Goal: Task Accomplishment & Management: Use online tool/utility

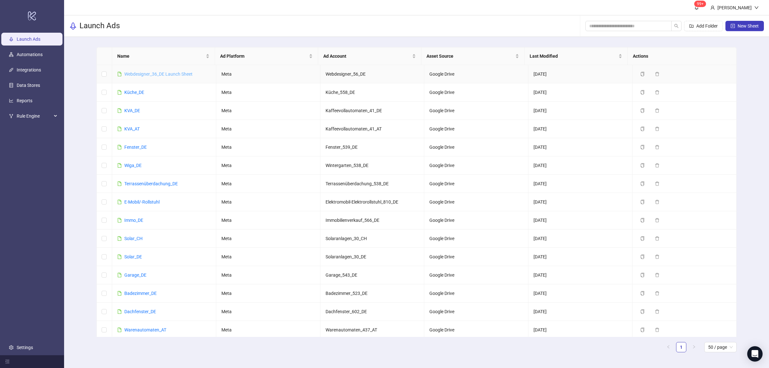
click at [162, 74] on link "Webdesigner_36_DE Launch Sheet" at bounding box center [158, 73] width 68 height 5
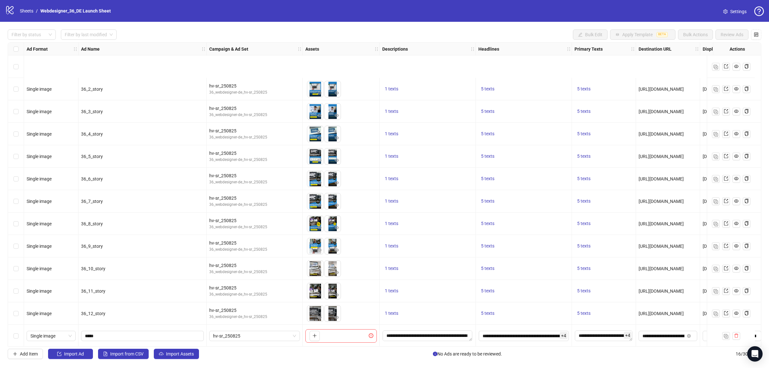
scroll to position [71, 0]
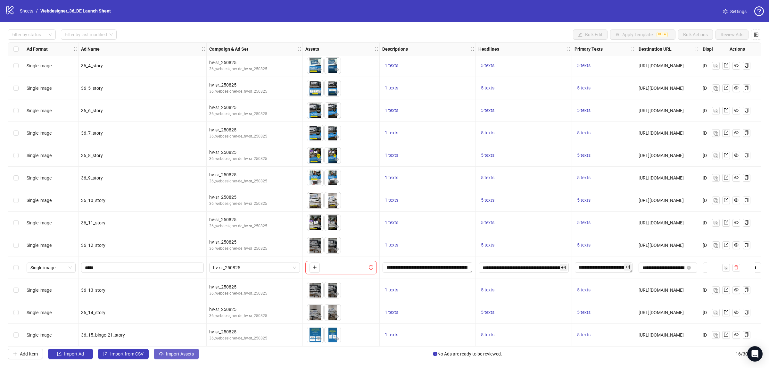
click at [164, 354] on button "Import Assets" at bounding box center [176, 354] width 45 height 10
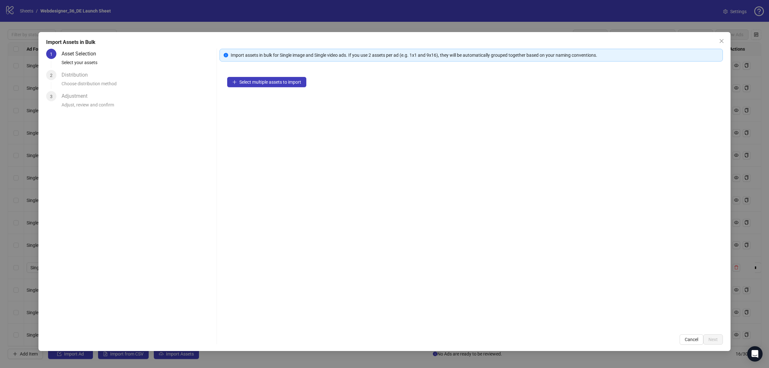
click at [260, 90] on div "Select multiple assets to import" at bounding box center [470, 197] width 503 height 257
click at [265, 78] on button "Select multiple assets to import" at bounding box center [266, 82] width 79 height 10
click at [716, 338] on span "Next" at bounding box center [712, 339] width 9 height 5
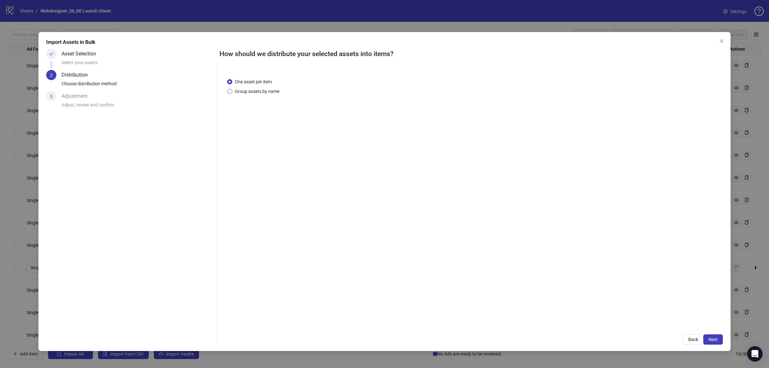
click at [237, 94] on span "Group assets by name" at bounding box center [257, 91] width 50 height 7
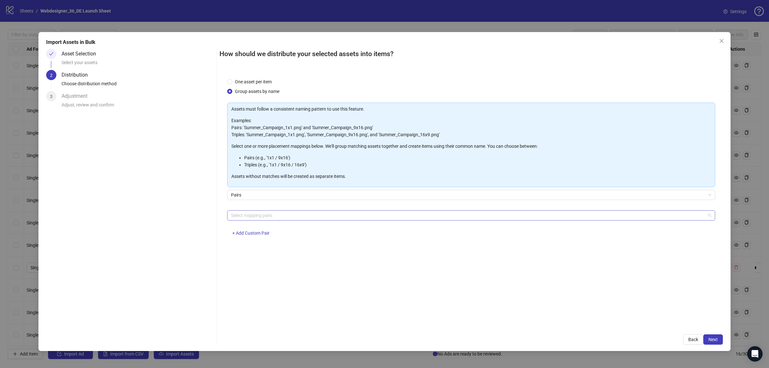
click at [252, 217] on div at bounding box center [467, 215] width 479 height 9
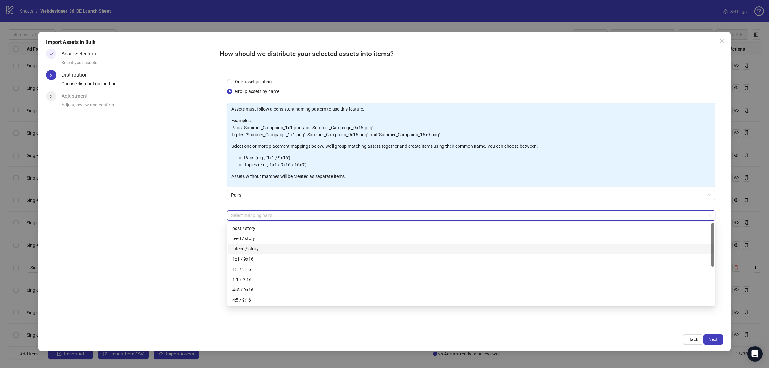
click at [249, 251] on div "infeed / story" at bounding box center [471, 248] width 478 height 7
click at [252, 238] on div "feed / story" at bounding box center [471, 238] width 478 height 7
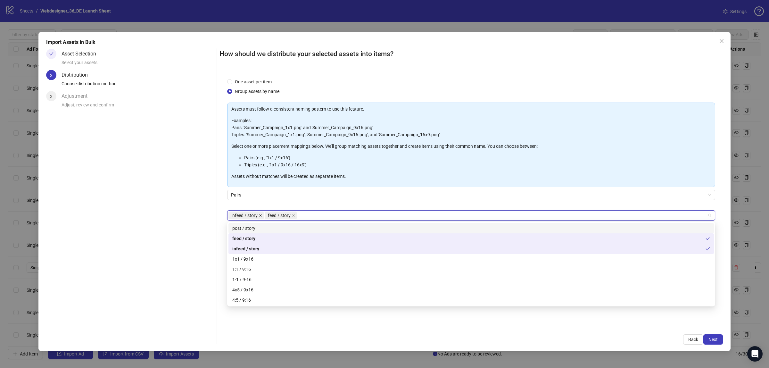
click at [260, 214] on icon "close" at bounding box center [260, 215] width 3 height 3
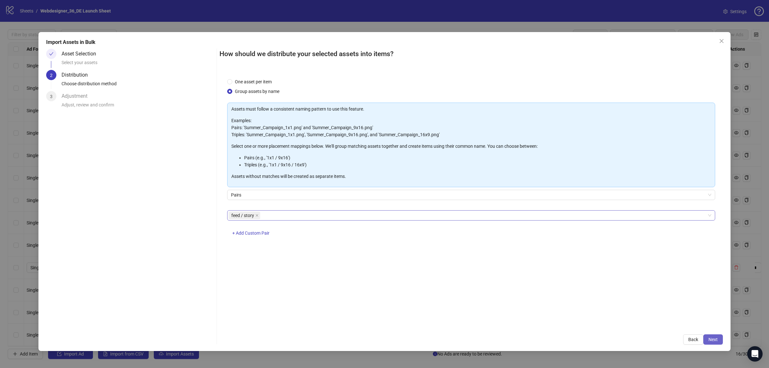
click at [710, 337] on span "Next" at bounding box center [712, 339] width 9 height 5
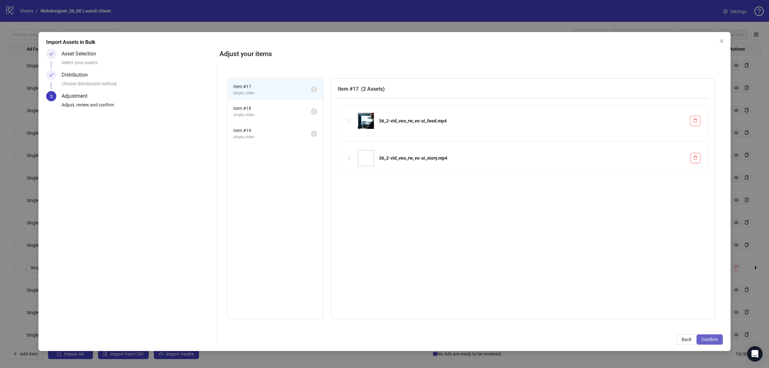
click at [697, 338] on button "Confirm" at bounding box center [709, 339] width 26 height 10
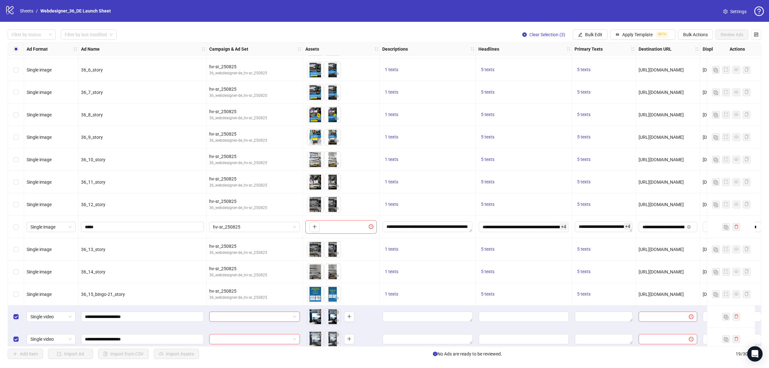
scroll to position [138, 0]
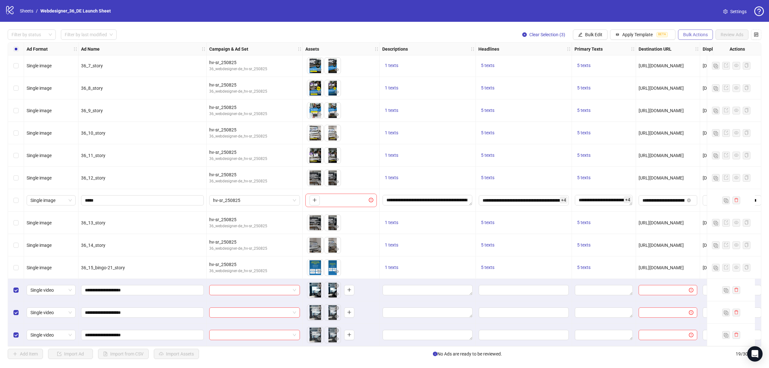
click at [689, 37] on button "Bulk Actions" at bounding box center [695, 34] width 35 height 10
click at [584, 38] on button "Bulk Edit" at bounding box center [590, 34] width 35 height 10
click at [587, 70] on span "Campaign & Ad Set" at bounding box center [595, 68] width 38 height 7
click at [631, 63] on span at bounding box center [571, 63] width 120 height 10
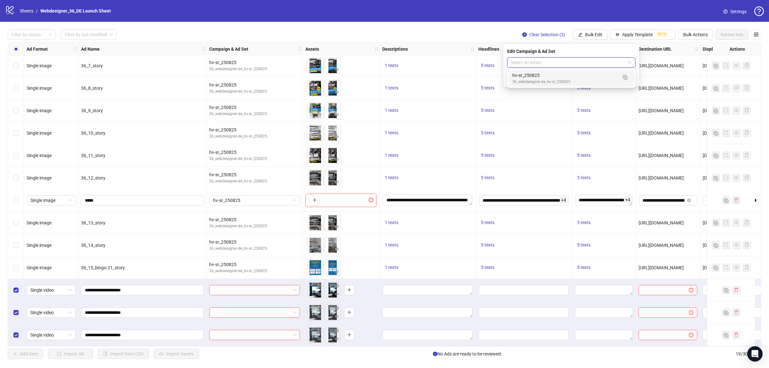
click at [588, 76] on div "hv-sr_250825" at bounding box center [564, 75] width 105 height 7
click at [632, 84] on div "Edit Campaign & Ad Set hv-sr_250825" at bounding box center [571, 65] width 136 height 43
click at [632, 80] on icon "check" at bounding box center [631, 79] width 4 height 4
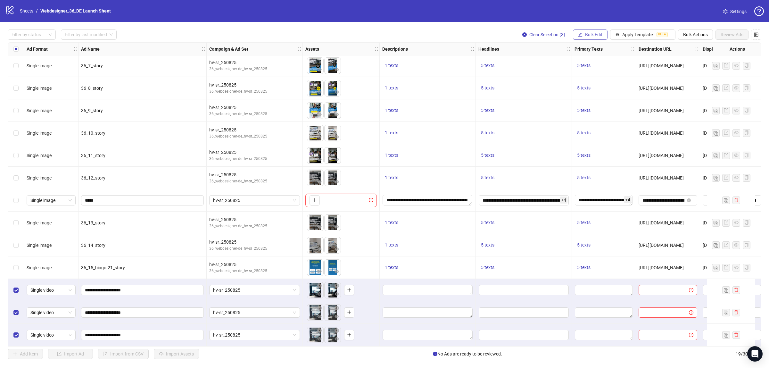
click at [593, 31] on button "Bulk Edit" at bounding box center [590, 34] width 35 height 10
click at [593, 79] on span "Descriptions" at bounding box center [595, 78] width 38 height 7
click at [487, 30] on div "Filter by status Filter by last modified Clear Selection (3) Bulk Edit Apply Te…" at bounding box center [384, 34] width 753 height 10
click at [598, 30] on button "Bulk Edit" at bounding box center [590, 34] width 35 height 10
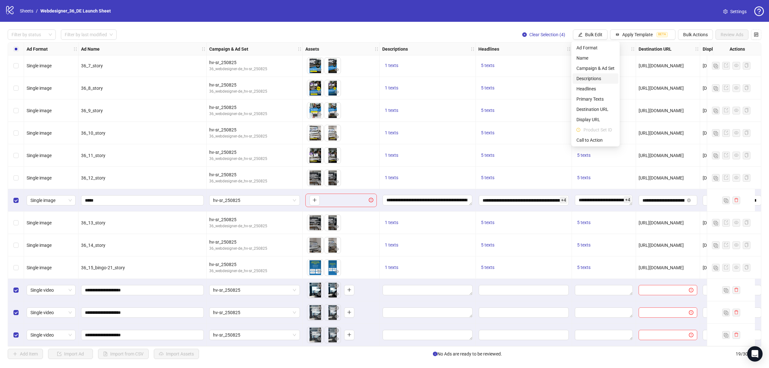
click at [587, 78] on span "Descriptions" at bounding box center [595, 78] width 38 height 7
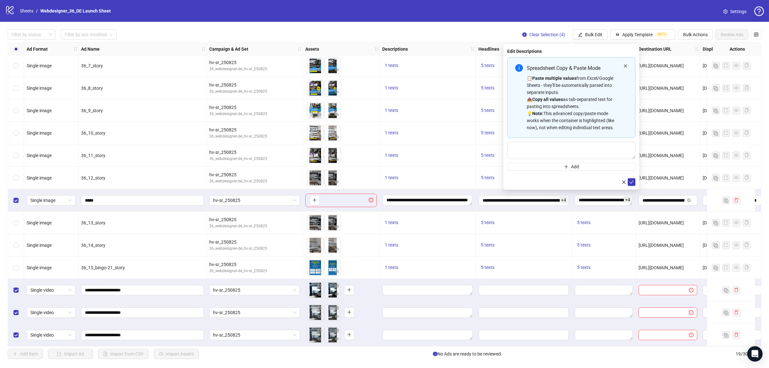
click at [626, 65] on icon "close" at bounding box center [625, 65] width 3 height 3
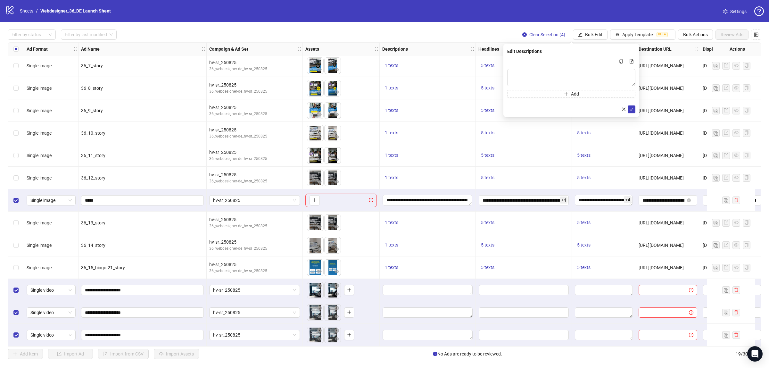
click at [585, 25] on div "Filter by status Filter by last modified Clear Selection (4) Bulk Edit Apply Te…" at bounding box center [384, 194] width 769 height 345
click at [403, 199] on textarea "**********" at bounding box center [428, 200] width 90 height 10
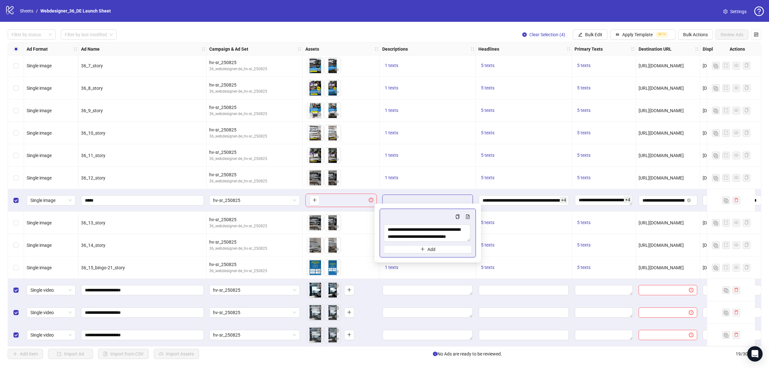
click at [403, 199] on textarea "**********" at bounding box center [428, 200] width 90 height 10
click at [459, 215] on icon "copy" at bounding box center [457, 216] width 4 height 4
click at [598, 28] on div "Filter by status Filter by last modified Clear Selection (4) Bulk Edit Apply Te…" at bounding box center [384, 194] width 769 height 345
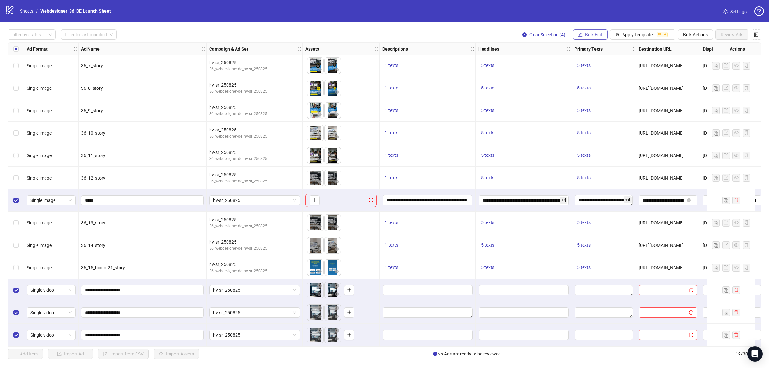
click at [597, 39] on button "Bulk Edit" at bounding box center [590, 34] width 35 height 10
click at [15, 201] on label "Select row 13" at bounding box center [15, 200] width 5 height 7
click at [599, 30] on button "Bulk Edit" at bounding box center [590, 34] width 35 height 10
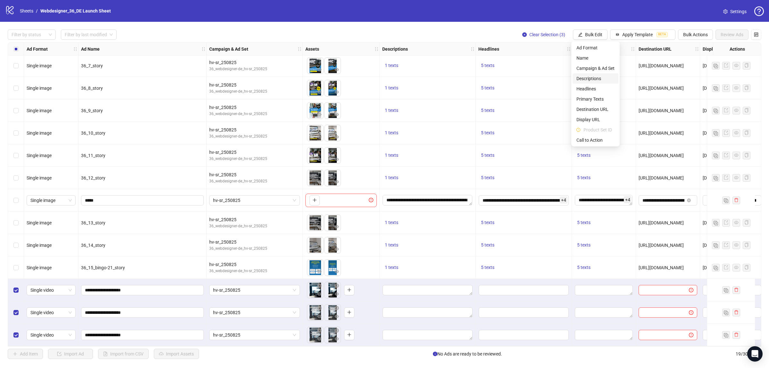
click at [588, 78] on span "Descriptions" at bounding box center [595, 78] width 38 height 7
click at [625, 110] on icon "close" at bounding box center [623, 109] width 4 height 4
click at [15, 201] on label "Select row 13" at bounding box center [15, 200] width 5 height 7
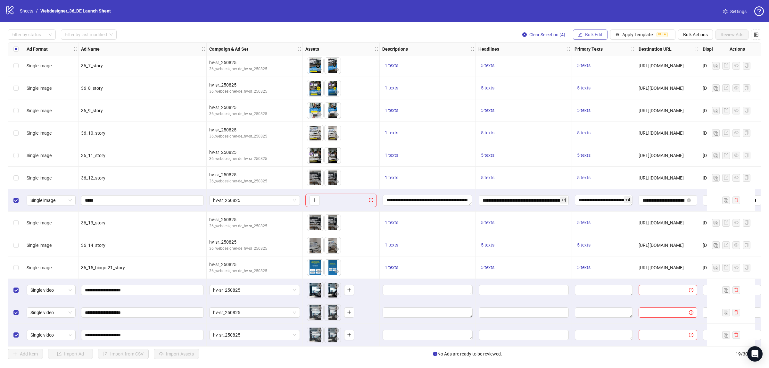
click at [589, 35] on span "Bulk Edit" at bounding box center [593, 34] width 17 height 5
click at [590, 90] on span "Headlines" at bounding box center [595, 88] width 38 height 7
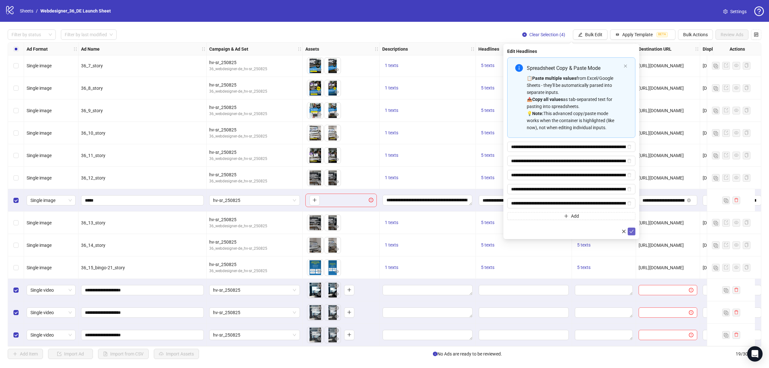
click at [630, 233] on icon "check" at bounding box center [631, 231] width 4 height 4
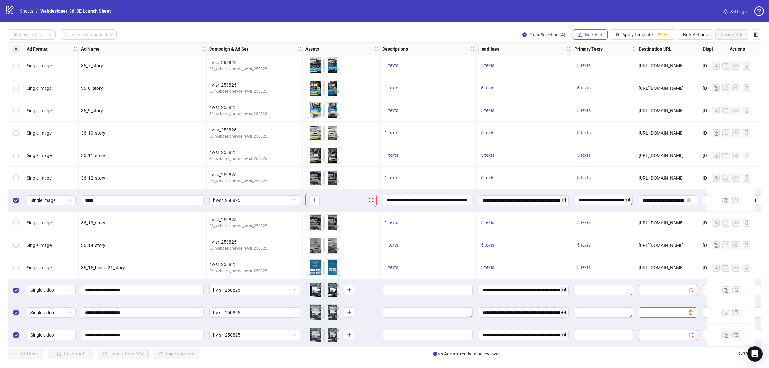
click at [586, 37] on span "Bulk Edit" at bounding box center [593, 34] width 17 height 5
click at [591, 81] on span "Descriptions" at bounding box center [595, 78] width 38 height 7
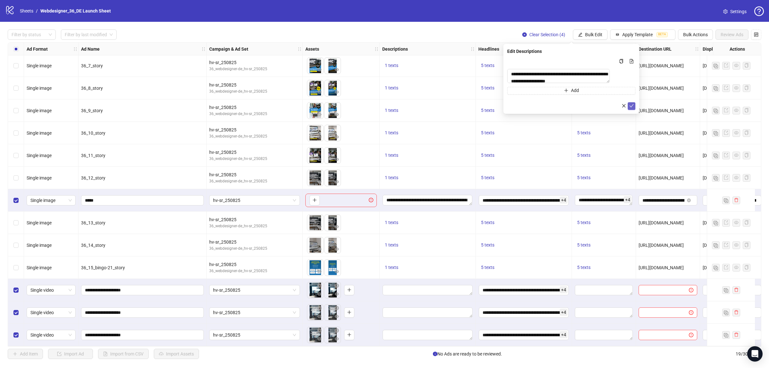
click at [631, 108] on icon "check" at bounding box center [631, 105] width 4 height 4
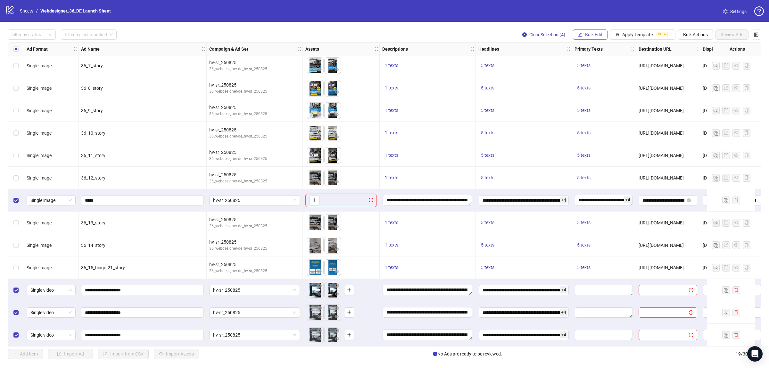
click at [595, 34] on span "Bulk Edit" at bounding box center [593, 34] width 17 height 5
click at [601, 100] on span "Primary Texts" at bounding box center [595, 98] width 38 height 7
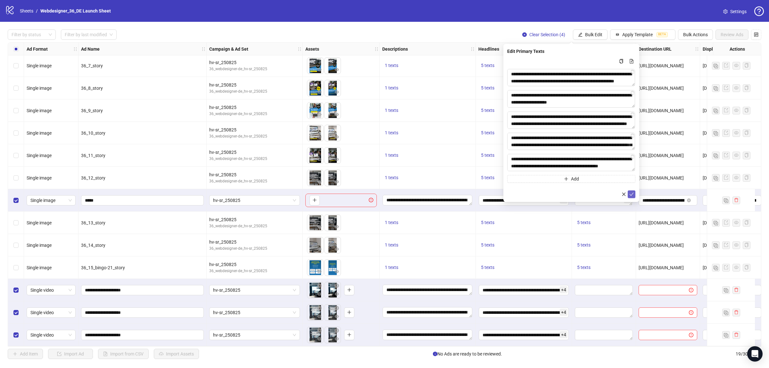
click at [629, 195] on icon "check" at bounding box center [631, 194] width 4 height 4
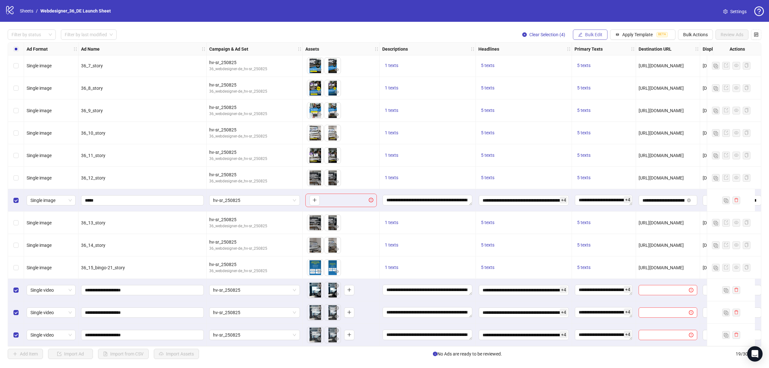
click at [593, 31] on button "Bulk Edit" at bounding box center [590, 34] width 35 height 10
click at [598, 110] on span "Destination URL" at bounding box center [595, 109] width 38 height 7
click at [632, 81] on span "submit" at bounding box center [631, 79] width 4 height 5
click at [597, 31] on button "Bulk Edit" at bounding box center [590, 34] width 35 height 10
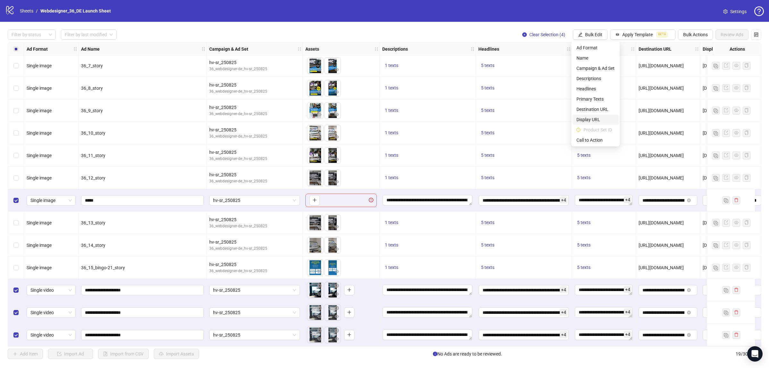
click at [593, 122] on span "Display URL" at bounding box center [595, 119] width 38 height 7
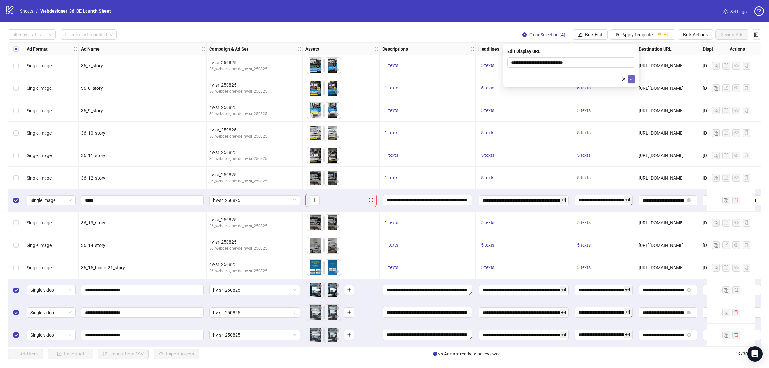
click at [633, 79] on icon "check" at bounding box center [631, 79] width 4 height 4
click at [583, 37] on button "Bulk Edit" at bounding box center [590, 34] width 35 height 10
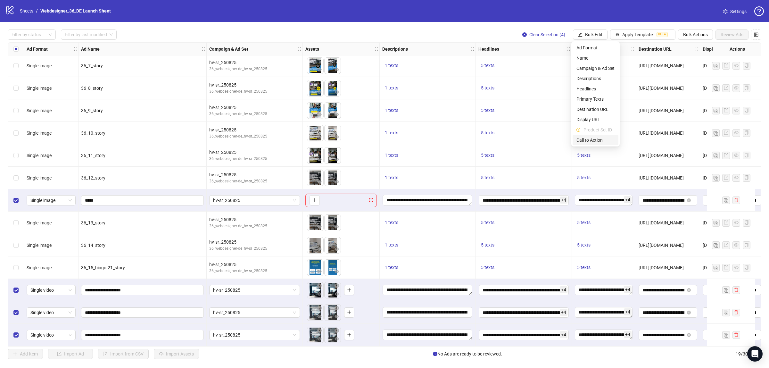
click at [579, 142] on span "Call to Action" at bounding box center [595, 139] width 38 height 7
click at [630, 78] on icon "check" at bounding box center [631, 79] width 4 height 4
click at [13, 196] on div "Select row 13" at bounding box center [16, 200] width 16 height 22
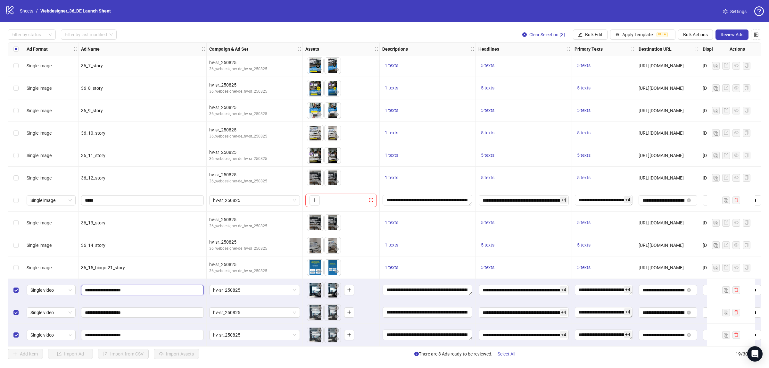
click at [161, 288] on input "**********" at bounding box center [142, 289] width 114 height 7
type input "**********"
click at [152, 309] on input "**********" at bounding box center [142, 312] width 114 height 7
type input "**********"
click at [174, 304] on div "**********" at bounding box center [142, 312] width 128 height 22
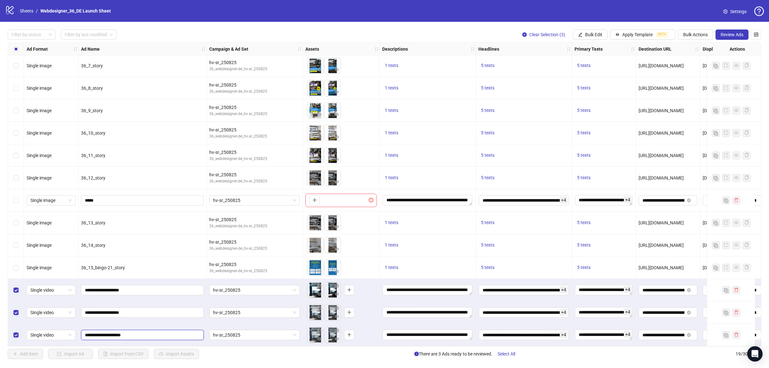
click at [157, 334] on input "**********" at bounding box center [142, 334] width 114 height 7
type input "**********"
click at [157, 311] on input "**********" at bounding box center [142, 312] width 114 height 7
type input "**********"
click at [151, 289] on input "**********" at bounding box center [142, 289] width 114 height 7
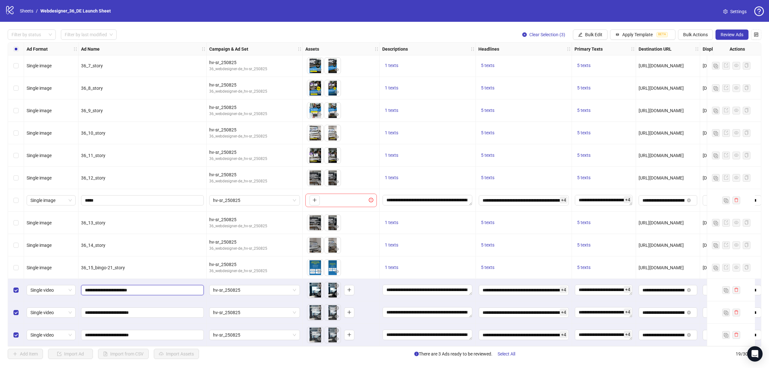
type input "**********"
click at [183, 256] on div "36_15_bingo-21_story" at bounding box center [142, 267] width 128 height 22
click at [733, 39] on button "Review Ads" at bounding box center [731, 34] width 33 height 10
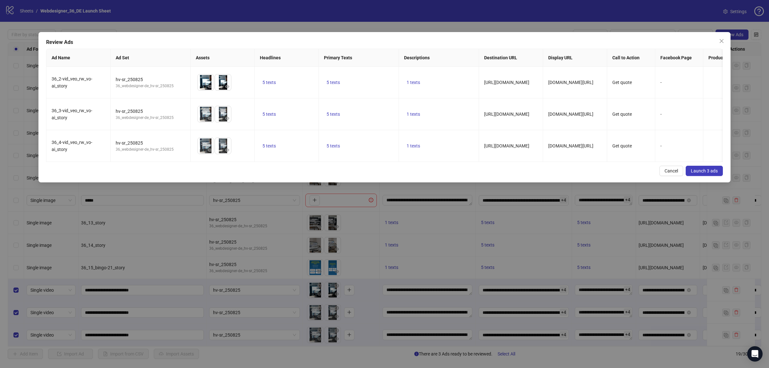
click at [709, 173] on span "Launch 3 ads" at bounding box center [704, 170] width 27 height 5
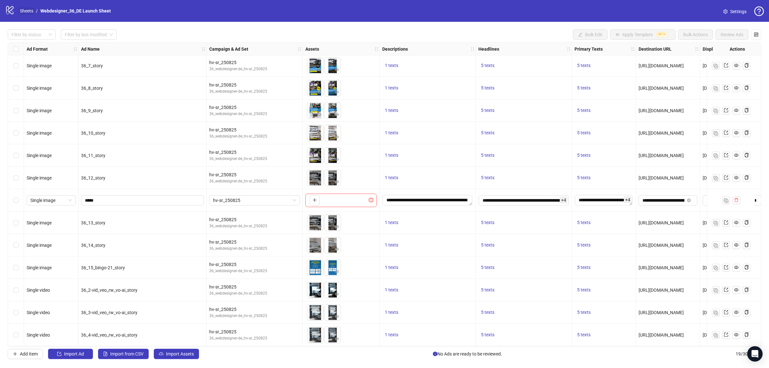
click at [29, 10] on link "Sheets" at bounding box center [27, 10] width 16 height 7
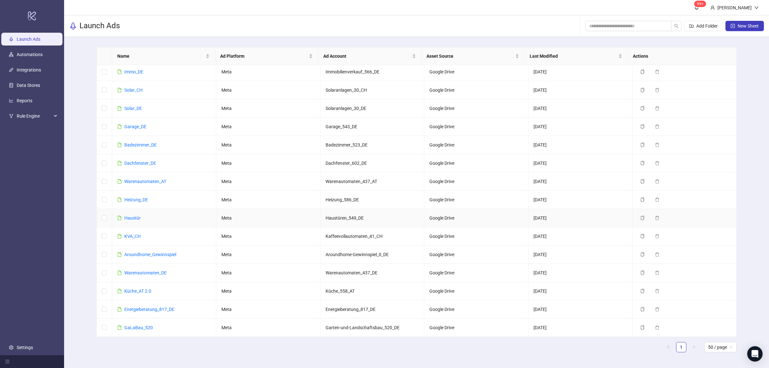
scroll to position [186, 0]
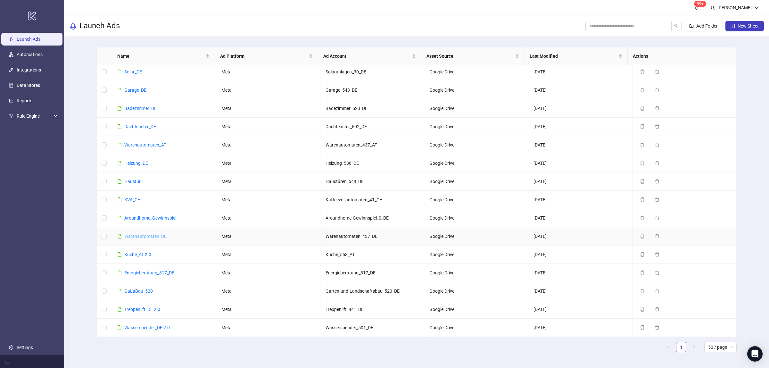
click at [160, 236] on link "Warenautomaten_DE" at bounding box center [145, 236] width 42 height 5
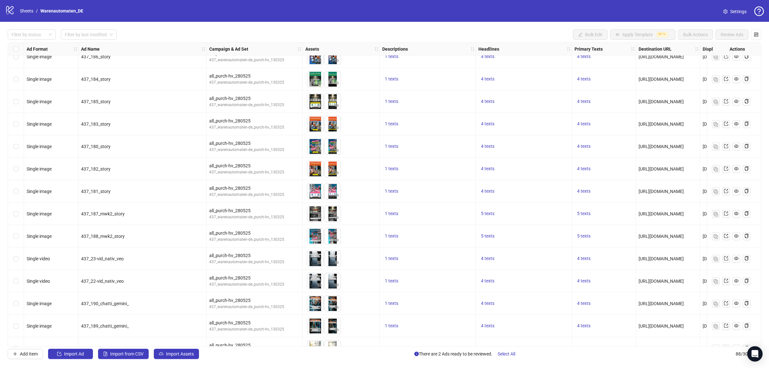
scroll to position [1685, 0]
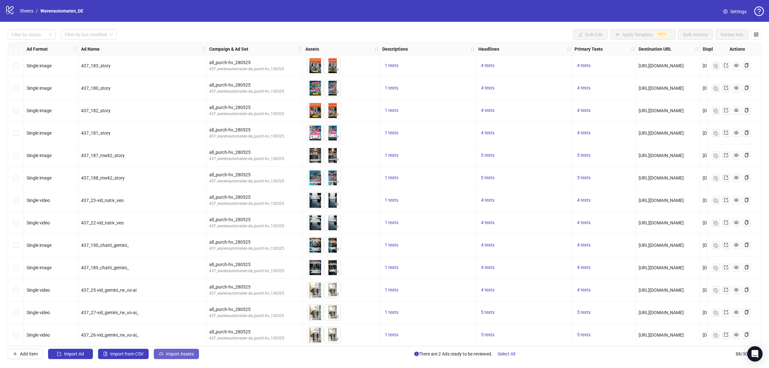
click at [167, 358] on button "Import Assets" at bounding box center [176, 354] width 45 height 10
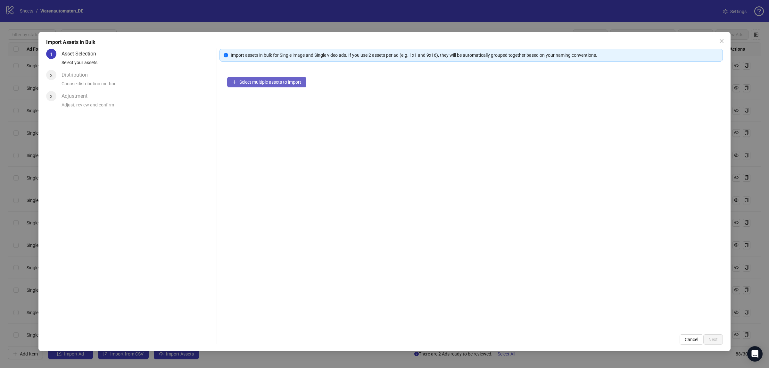
click at [258, 83] on span "Select multiple assets to import" at bounding box center [270, 81] width 62 height 5
click at [8, 108] on div "Import Assets in Bulk 1 Asset Selection Select your assets 2 Distribution Choos…" at bounding box center [384, 184] width 769 height 368
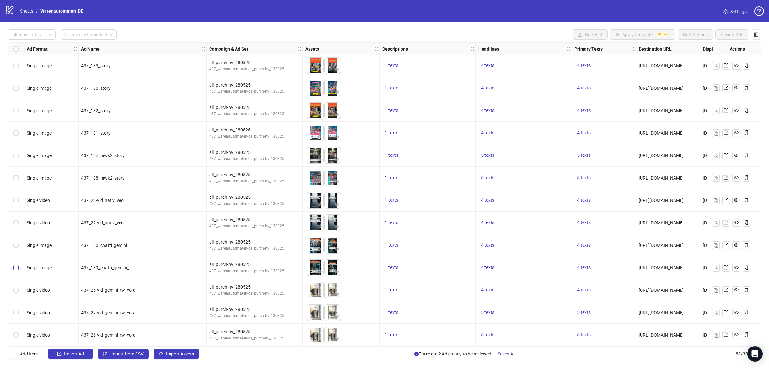
click at [16, 264] on label "Select row 85" at bounding box center [15, 267] width 5 height 7
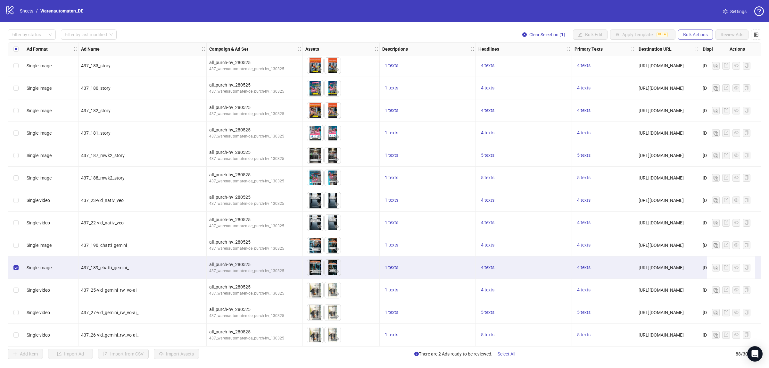
click at [703, 37] on span "Bulk Actions" at bounding box center [695, 34] width 25 height 5
click at [698, 61] on span "Duplicate" at bounding box center [704, 57] width 44 height 7
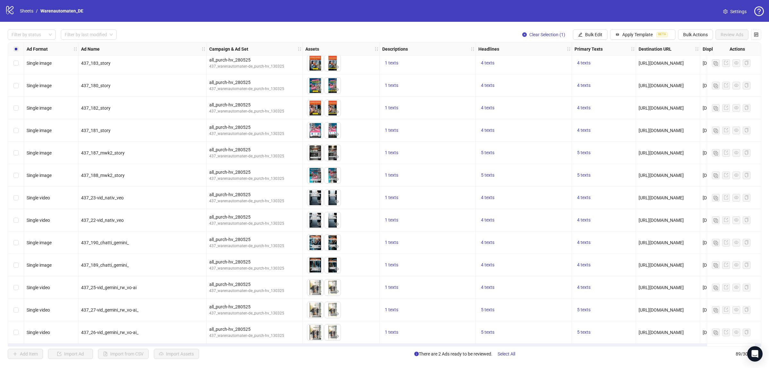
scroll to position [1708, 0]
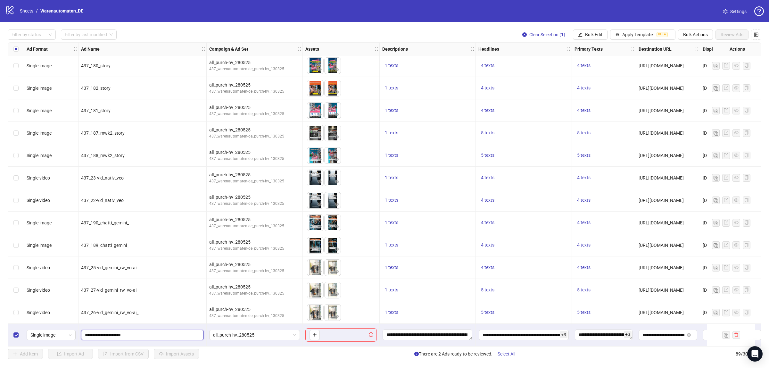
click at [138, 334] on input "**********" at bounding box center [142, 334] width 114 height 7
type input "*"
click at [316, 334] on icon "plus" at bounding box center [314, 334] width 4 height 4
click at [137, 332] on input "text" at bounding box center [139, 334] width 109 height 7
paste input "**********"
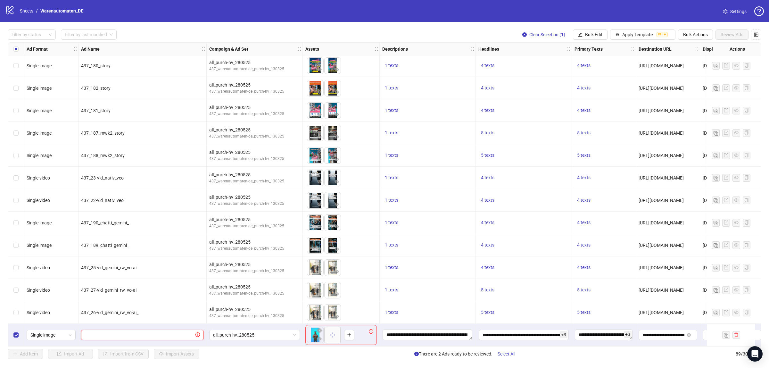
type input "**********"
drag, startPoint x: 332, startPoint y: 332, endPoint x: 314, endPoint y: 336, distance: 18.4
click at [314, 336] on body "logo/logo-mobile Sheets / Warenautomaten_DE Settings Filter by status Filter by…" at bounding box center [384, 184] width 769 height 368
click at [54, 330] on span "Single image" at bounding box center [50, 335] width 41 height 10
click at [50, 279] on div "Single video" at bounding box center [51, 278] width 39 height 7
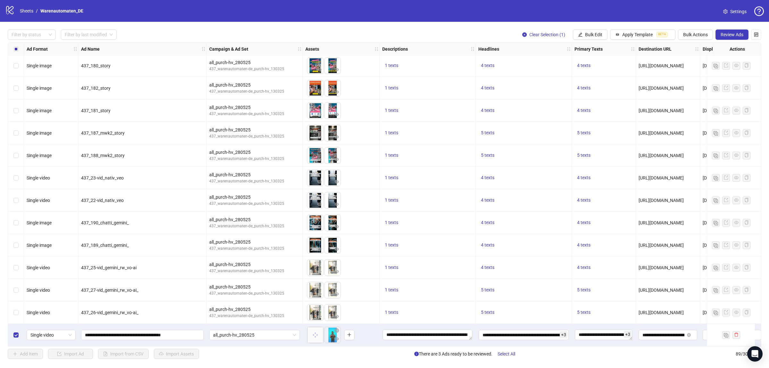
click at [364, 307] on div "To pick up a draggable item, press the space bar. While dragging, use the arrow…" at bounding box center [340, 312] width 71 height 20
click at [319, 330] on body "logo/logo-mobile Sheets / Warenautomaten_DE Settings Filter by status Filter by…" at bounding box center [384, 184] width 769 height 368
click at [312, 341] on icon "reload" at bounding box center [311, 342] width 4 height 4
click at [739, 35] on span "Review Ads" at bounding box center [731, 34] width 23 height 5
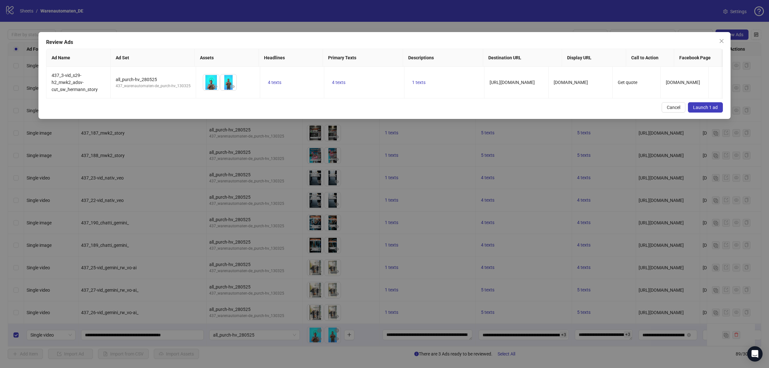
drag, startPoint x: 707, startPoint y: 122, endPoint x: 706, endPoint y: 126, distance: 3.5
click at [706, 119] on div "Review Ads Ad Name Ad Set Assets Headlines Primary Texts Descriptions Destinati…" at bounding box center [384, 75] width 692 height 87
click at [702, 112] on button "Launch 1 ad" at bounding box center [705, 107] width 35 height 10
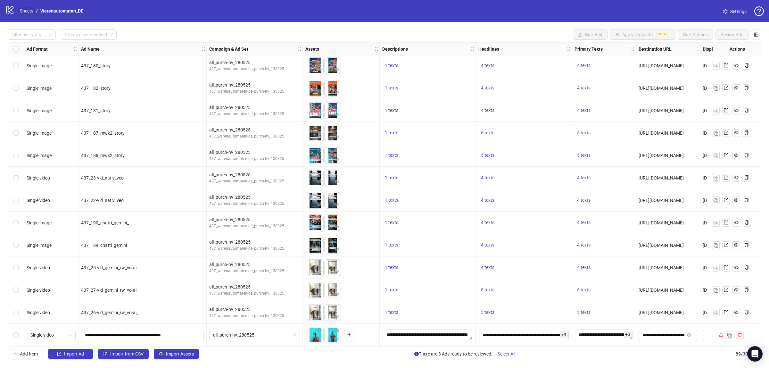
click at [31, 9] on link "Sheets" at bounding box center [27, 10] width 16 height 7
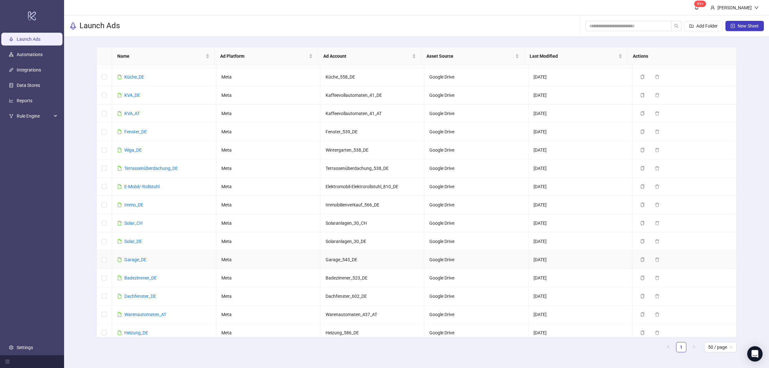
scroll to position [15, 0]
click at [136, 243] on link "Solar_DE" at bounding box center [133, 241] width 18 height 5
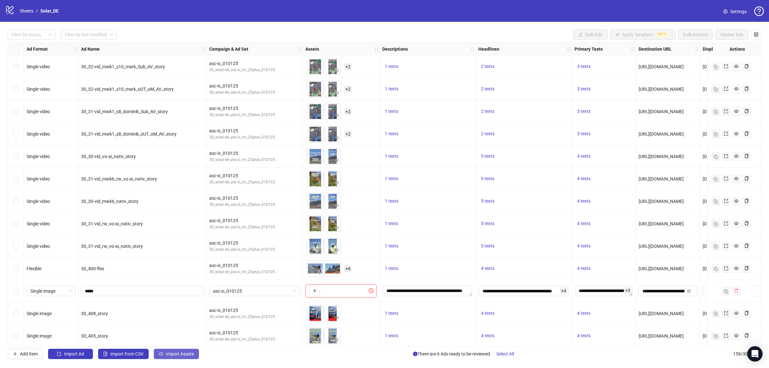
click at [178, 351] on span "Import Assets" at bounding box center [180, 353] width 28 height 5
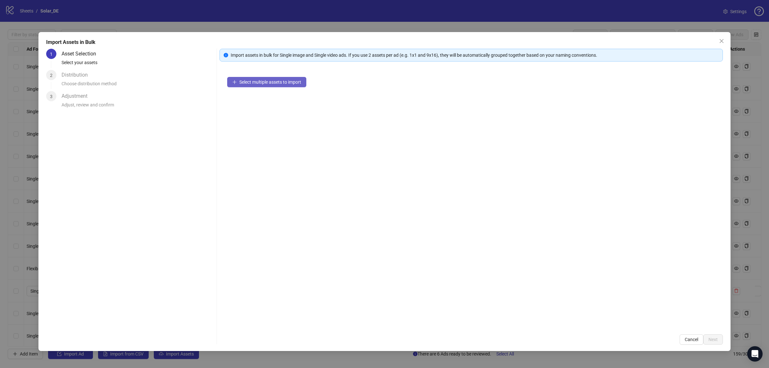
click at [244, 86] on button "Select multiple assets to import" at bounding box center [266, 82] width 79 height 10
click at [260, 105] on span "Add more assets" at bounding box center [255, 102] width 33 height 5
click at [719, 337] on button "Next" at bounding box center [713, 339] width 20 height 10
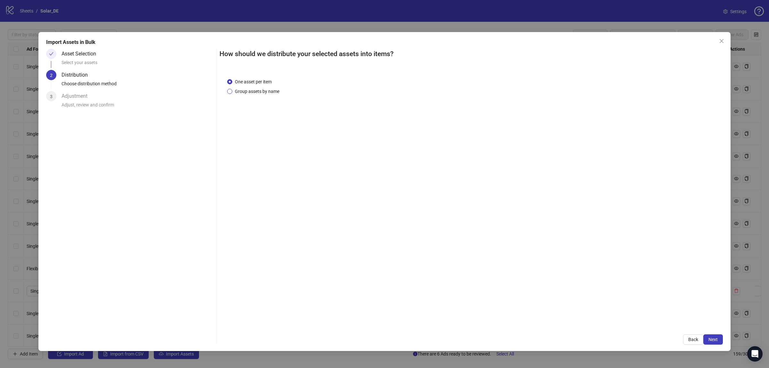
click at [266, 90] on span "Group assets by name" at bounding box center [257, 91] width 50 height 7
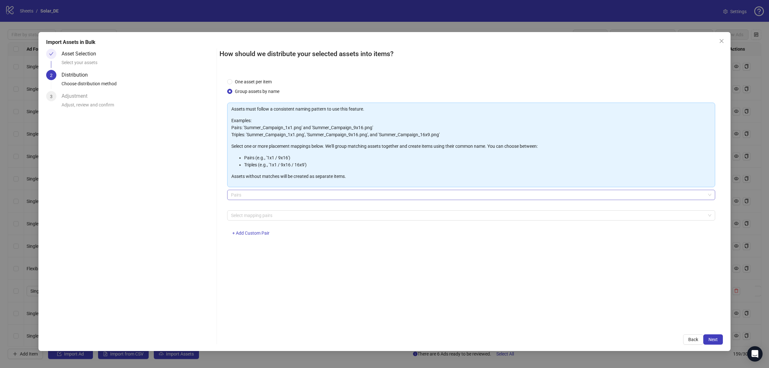
click at [267, 192] on span "Pairs" at bounding box center [471, 195] width 480 height 10
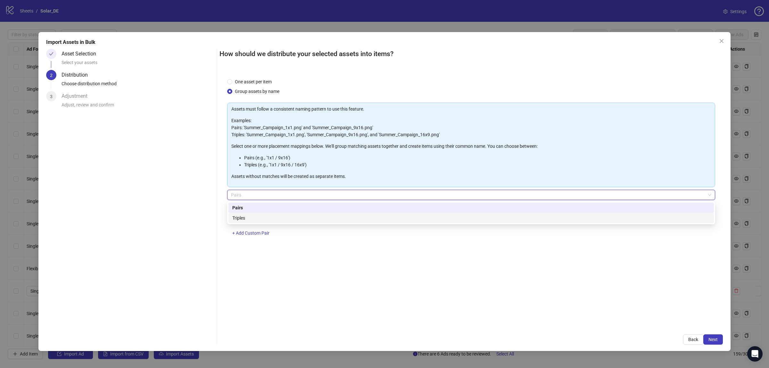
click at [267, 217] on div "Triples" at bounding box center [471, 217] width 478 height 7
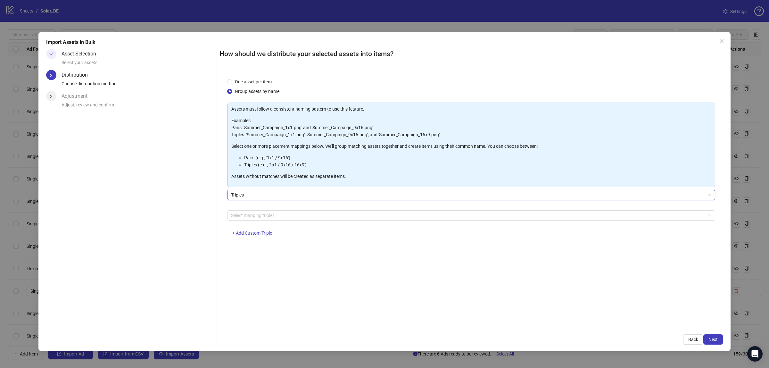
click at [262, 195] on span "Triples" at bounding box center [471, 195] width 480 height 10
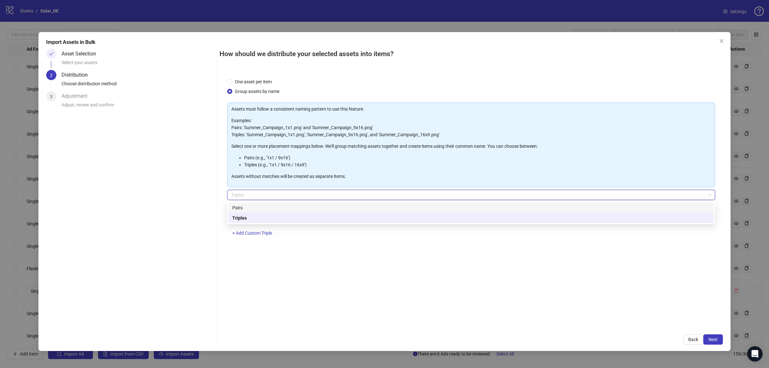
click at [264, 206] on div "Pairs" at bounding box center [471, 207] width 478 height 7
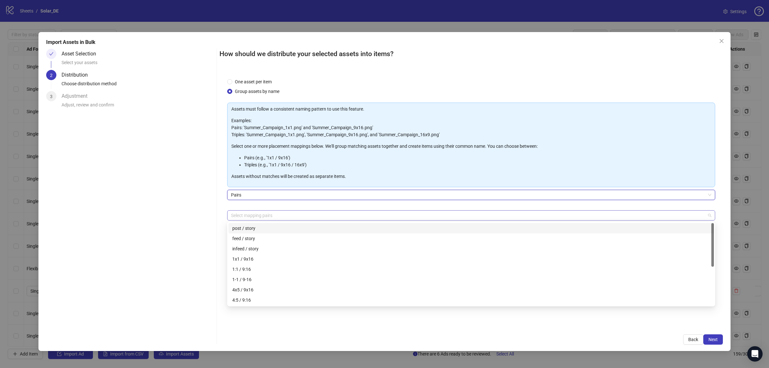
click at [268, 219] on div at bounding box center [467, 215] width 479 height 9
click at [268, 238] on div "feed / story" at bounding box center [471, 238] width 478 height 7
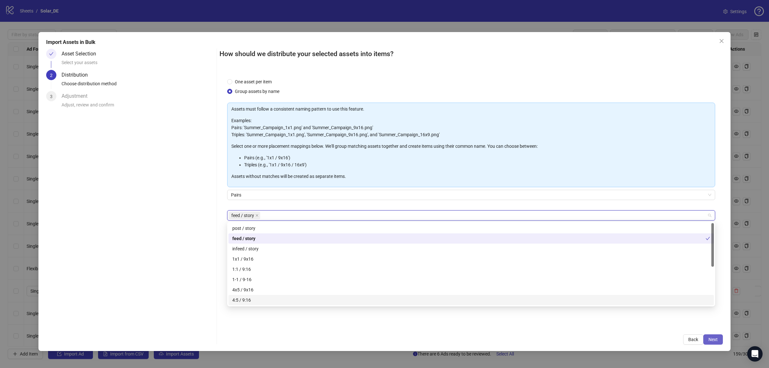
click at [714, 340] on span "Next" at bounding box center [712, 339] width 9 height 5
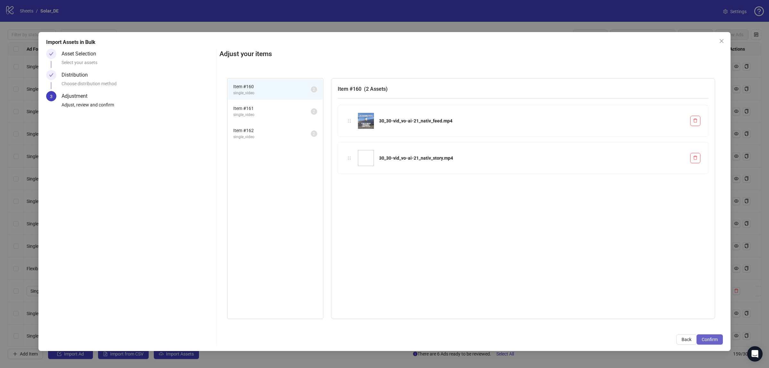
click at [701, 338] on button "Confirm" at bounding box center [709, 339] width 26 height 10
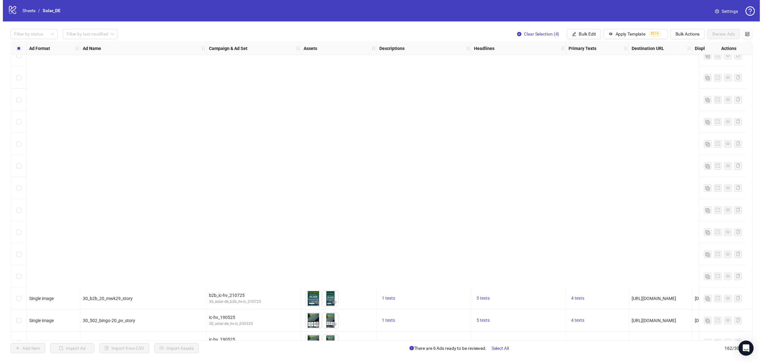
scroll to position [3345, 0]
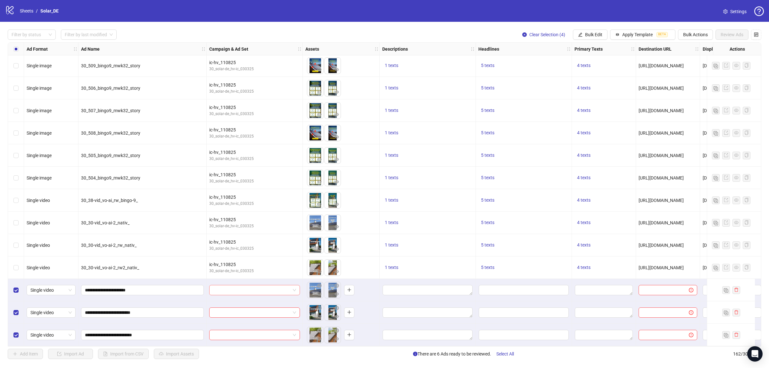
click at [271, 289] on input "search" at bounding box center [251, 290] width 77 height 10
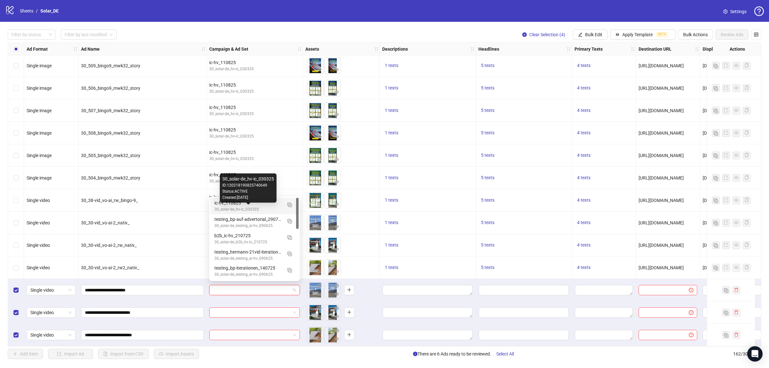
click at [255, 207] on div "30_solar-de_hv-ic_030325" at bounding box center [248, 209] width 68 height 6
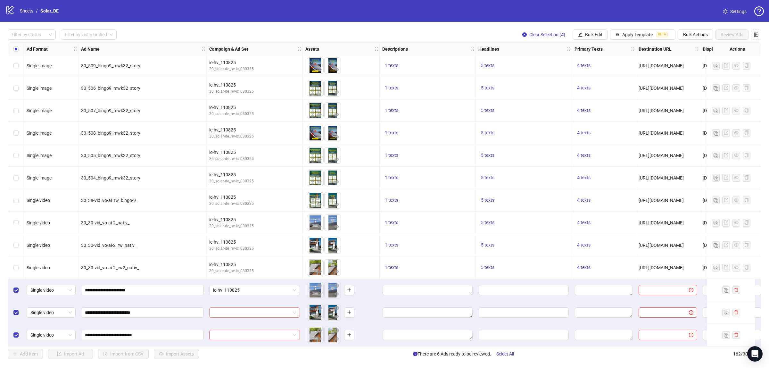
click at [242, 314] on input "search" at bounding box center [251, 313] width 77 height 10
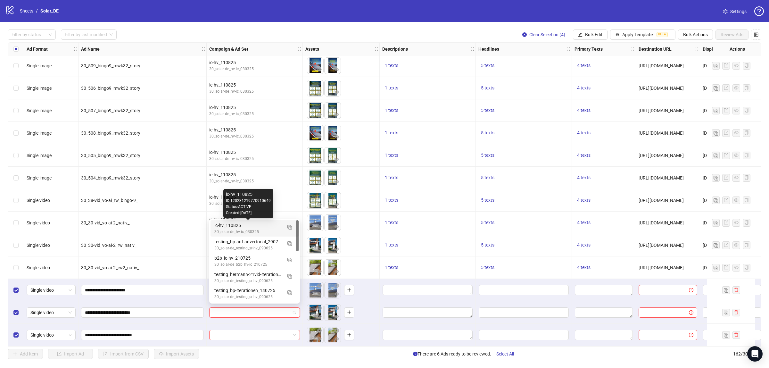
click at [231, 222] on div "ic-hv_110825" at bounding box center [248, 225] width 68 height 7
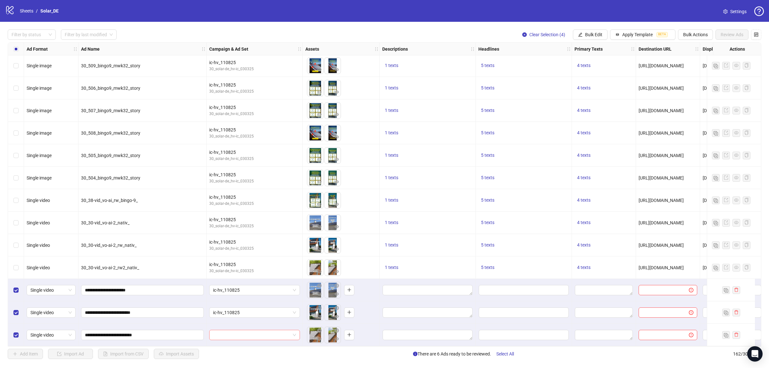
click at [226, 330] on input "search" at bounding box center [251, 335] width 77 height 10
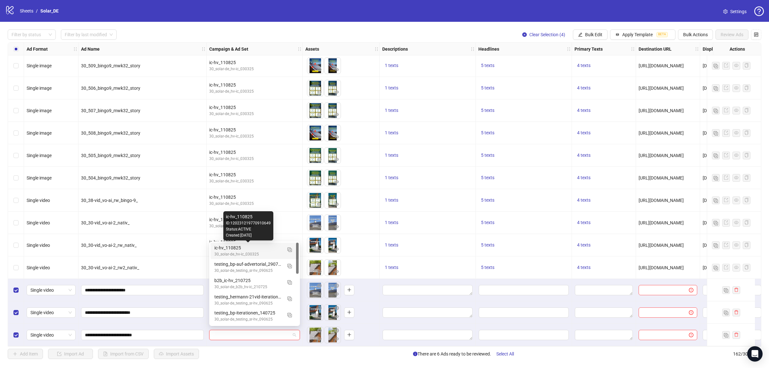
click at [229, 246] on div "ic-hv_110825" at bounding box center [248, 247] width 68 height 7
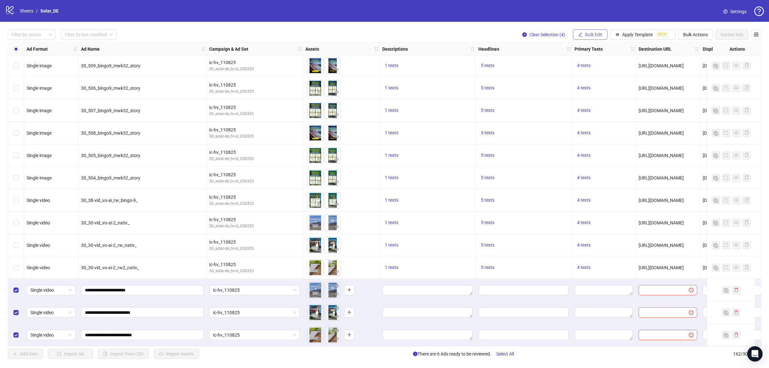
click at [602, 33] on button "Bulk Edit" at bounding box center [590, 34] width 35 height 10
click at [590, 78] on span "Descriptions" at bounding box center [595, 78] width 38 height 7
click at [630, 107] on icon "check" at bounding box center [631, 105] width 4 height 4
click at [556, 36] on span "Clear Selection (4)" at bounding box center [547, 34] width 36 height 5
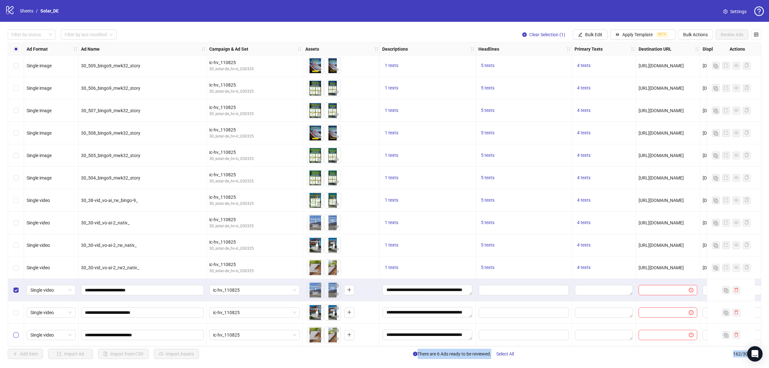
click at [14, 331] on label "Select row 162" at bounding box center [15, 334] width 5 height 7
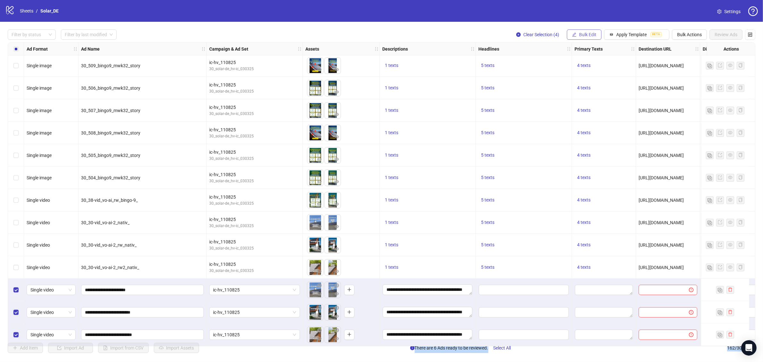
click at [588, 31] on button "Bulk Edit" at bounding box center [584, 34] width 35 height 10
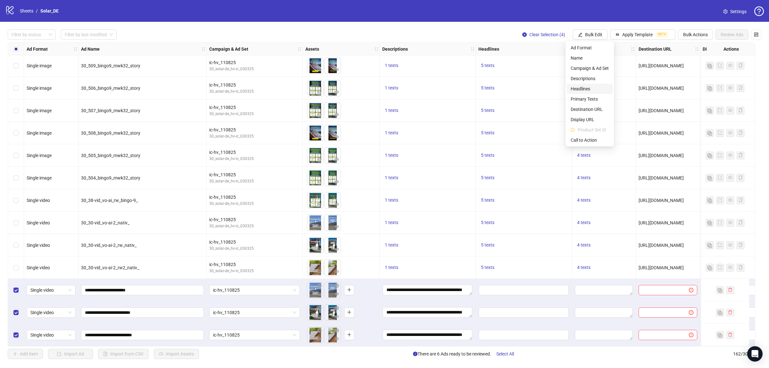
click at [578, 90] on span "Headlines" at bounding box center [590, 88] width 38 height 7
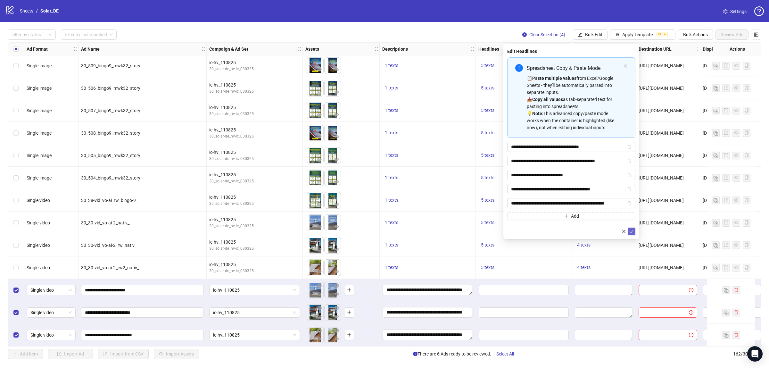
click at [633, 234] on icon "check" at bounding box center [631, 231] width 4 height 4
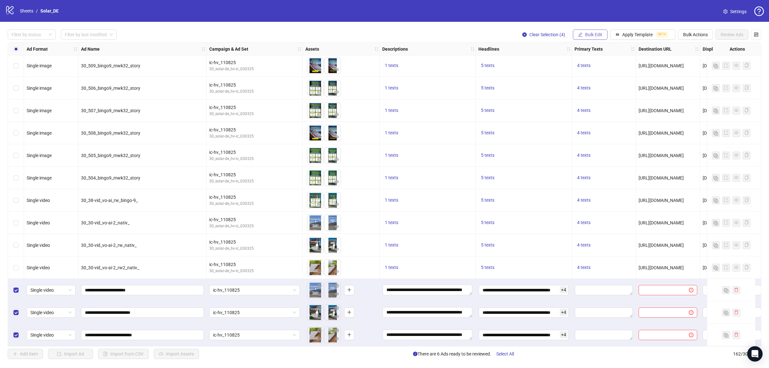
click at [595, 36] on span "Bulk Edit" at bounding box center [593, 34] width 17 height 5
click at [593, 102] on span "Primary Texts" at bounding box center [595, 98] width 38 height 7
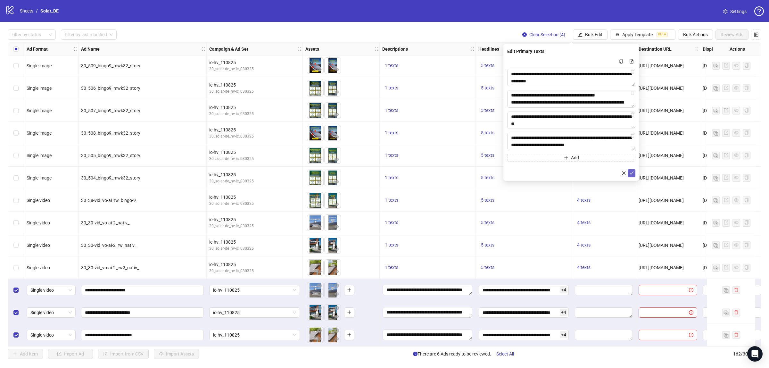
click at [630, 175] on span "submit" at bounding box center [631, 172] width 4 height 5
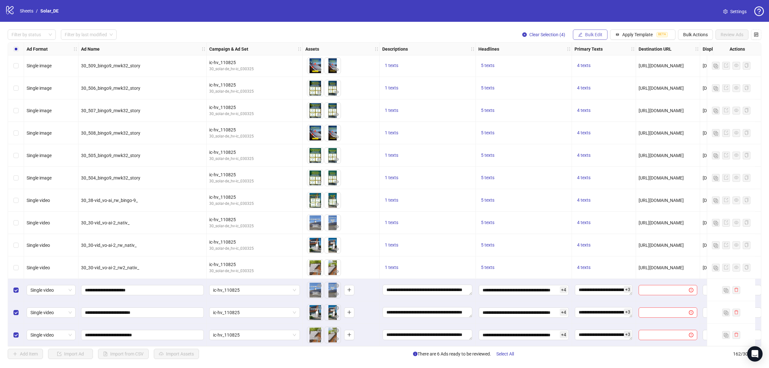
click at [592, 39] on button "Bulk Edit" at bounding box center [590, 34] width 35 height 10
click at [601, 108] on span "Destination URL" at bounding box center [595, 109] width 38 height 7
click at [630, 77] on icon "check" at bounding box center [631, 79] width 4 height 4
click at [584, 31] on button "Bulk Edit" at bounding box center [590, 34] width 35 height 10
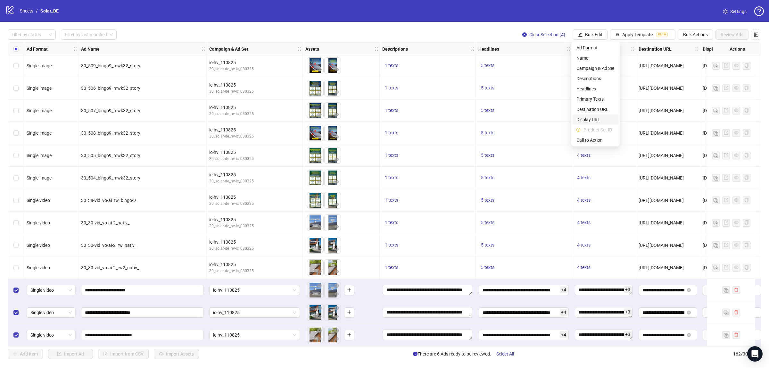
click at [590, 119] on span "Display URL" at bounding box center [595, 119] width 38 height 7
click at [632, 79] on icon "check" at bounding box center [631, 79] width 4 height 4
click at [588, 31] on button "Bulk Edit" at bounding box center [590, 34] width 35 height 10
click at [591, 144] on li "Call to Action" at bounding box center [595, 140] width 46 height 10
click at [630, 79] on icon "check" at bounding box center [631, 79] width 4 height 3
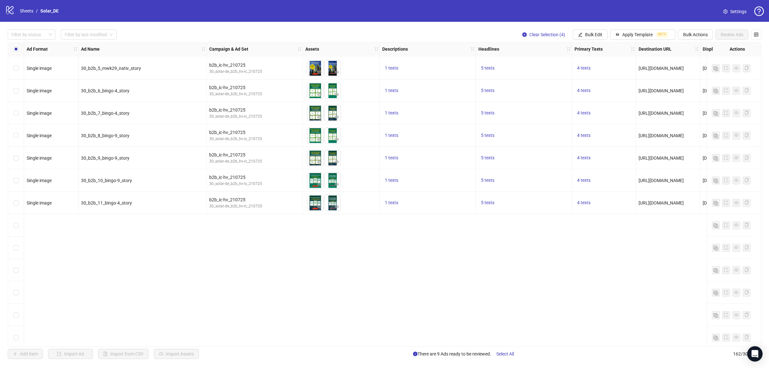
scroll to position [2770, 0]
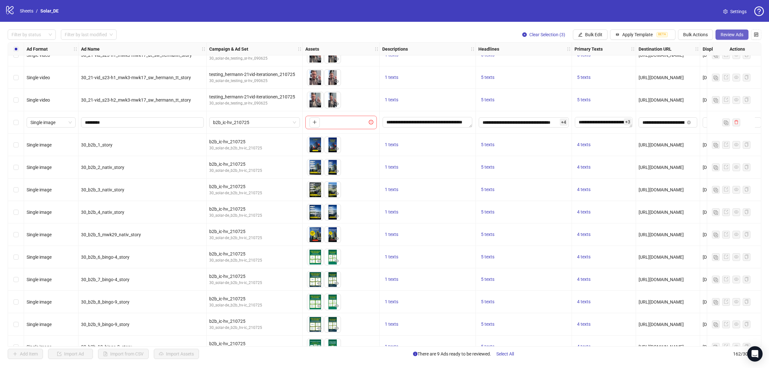
click at [720, 32] on span "Review Ads" at bounding box center [731, 34] width 23 height 5
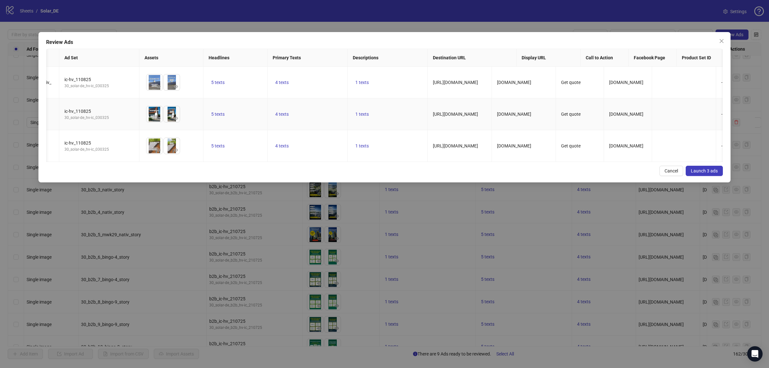
scroll to position [0, 0]
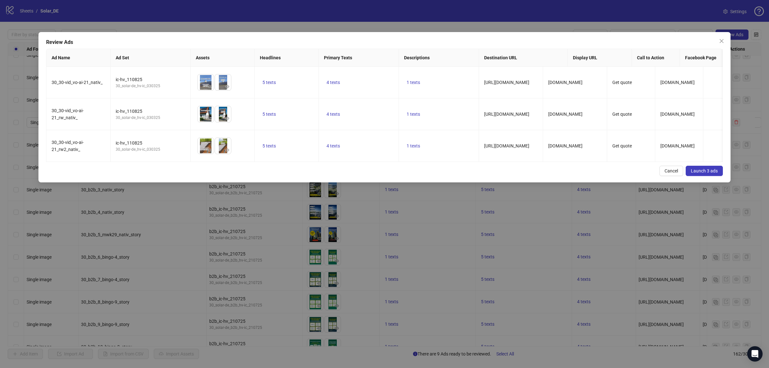
click at [710, 173] on span "Launch 3 ads" at bounding box center [704, 170] width 27 height 5
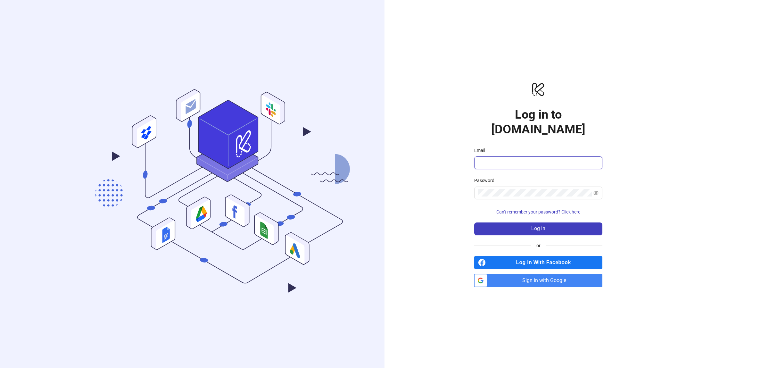
click at [516, 159] on input "Email" at bounding box center [537, 163] width 119 height 8
click at [474, 222] on button "Log in" at bounding box center [538, 228] width 128 height 13
type input "**********"
click at [492, 222] on button "Log in" at bounding box center [538, 228] width 128 height 13
click at [547, 159] on input "Email" at bounding box center [537, 163] width 119 height 8
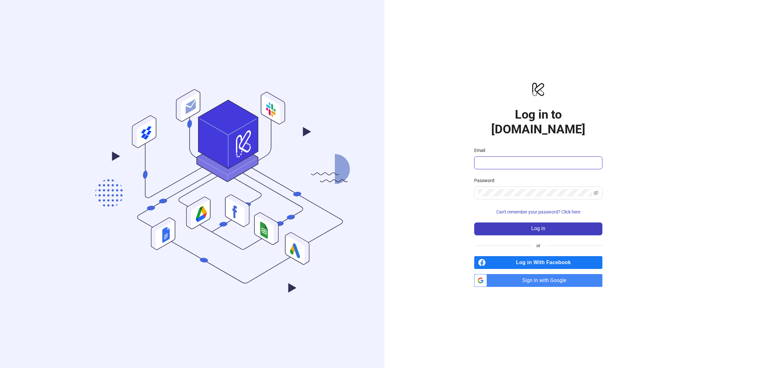
click at [474, 222] on button "Log in" at bounding box center [538, 228] width 128 height 13
type input "**********"
click at [561, 222] on button "Log in" at bounding box center [538, 228] width 128 height 13
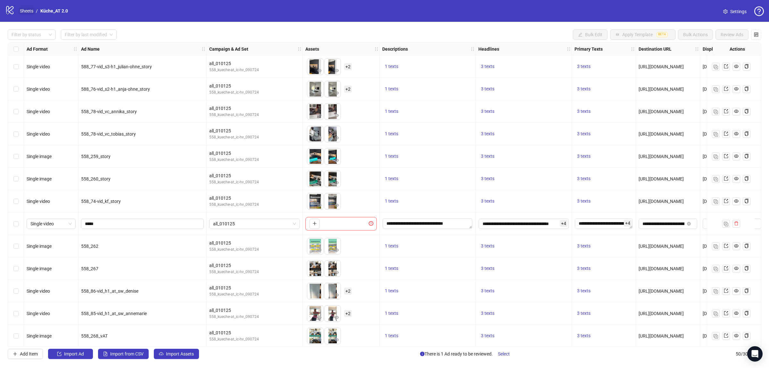
click at [28, 10] on link "Sheets" at bounding box center [27, 10] width 16 height 7
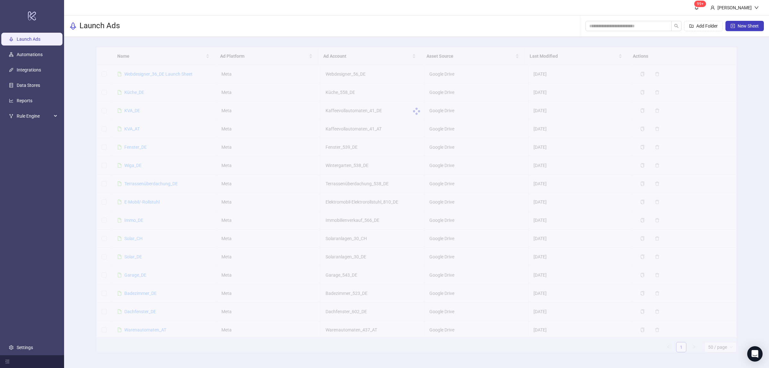
click at [40, 92] on ul "Launch Ads Automations Integrations Data Stores Reports Rule Engine Settings" at bounding box center [32, 193] width 64 height 323
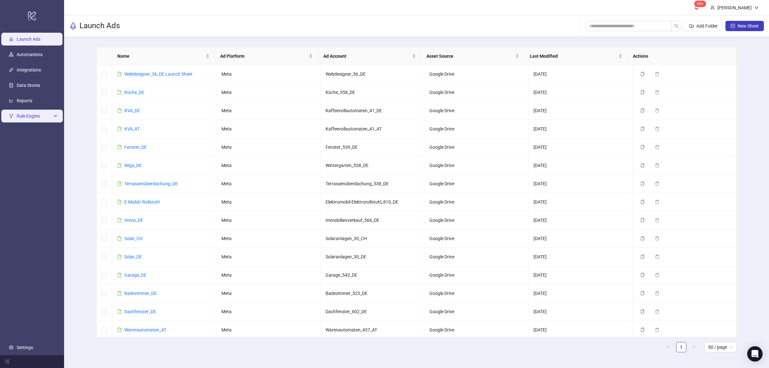
click at [31, 109] on li "Rule Engine" at bounding box center [32, 116] width 64 height 15
click at [24, 102] on link "Reports" at bounding box center [25, 100] width 16 height 5
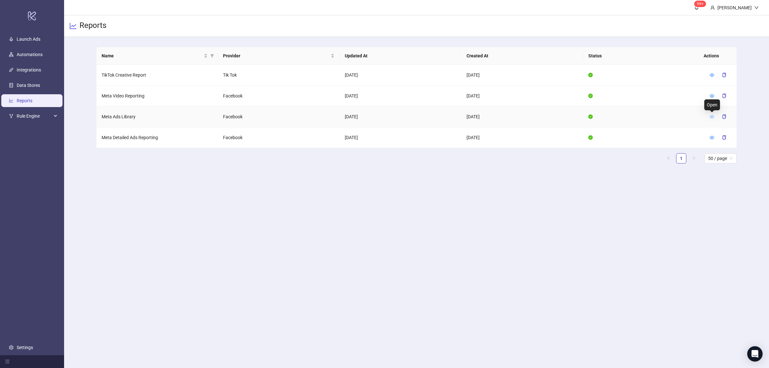
click at [712, 116] on icon "eye" at bounding box center [712, 116] width 4 height 4
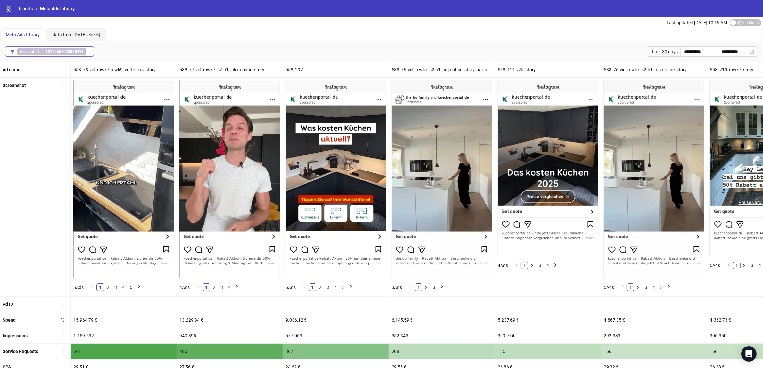
click at [70, 47] on button "Account ID == 10152552028868411" at bounding box center [49, 51] width 89 height 10
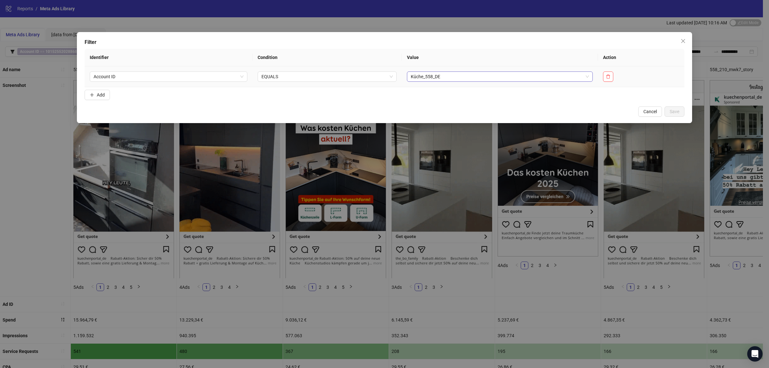
click at [447, 82] on div "Küche_558_DE" at bounding box center [500, 76] width 186 height 10
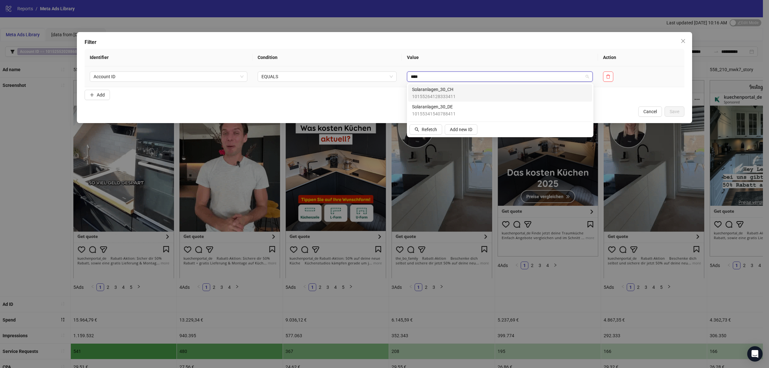
type input "*****"
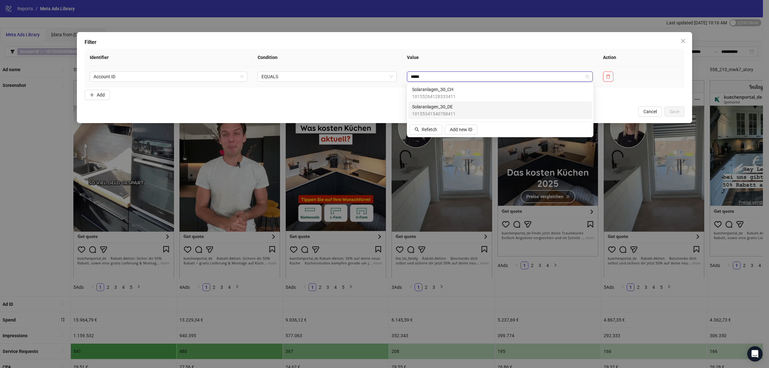
click at [451, 102] on div "Solaranlagen_30_DE 10155341540788411" at bounding box center [500, 110] width 184 height 17
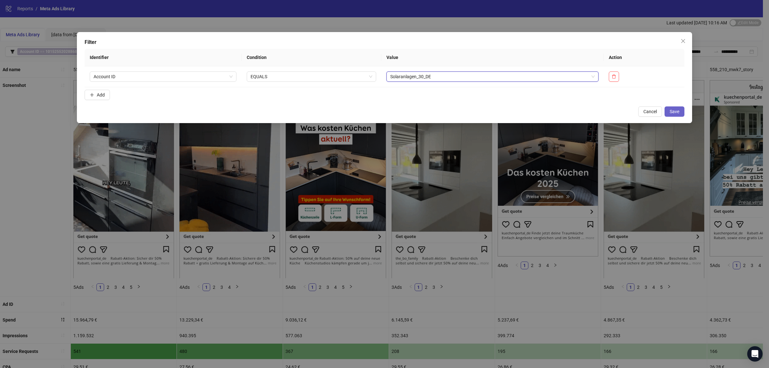
click at [671, 109] on span "Save" at bounding box center [675, 111] width 10 height 5
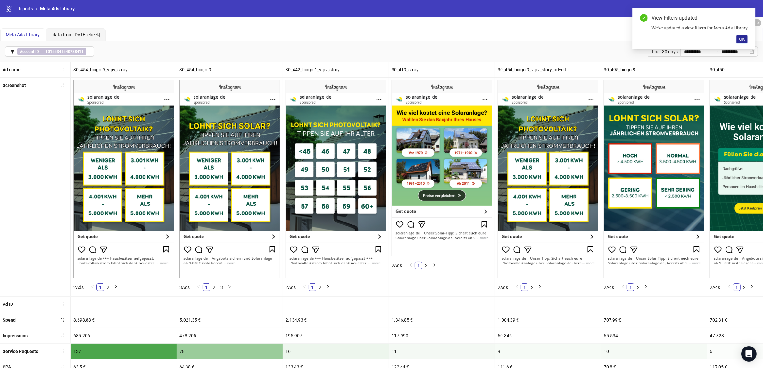
click at [739, 42] on span "OK" at bounding box center [742, 39] width 6 height 5
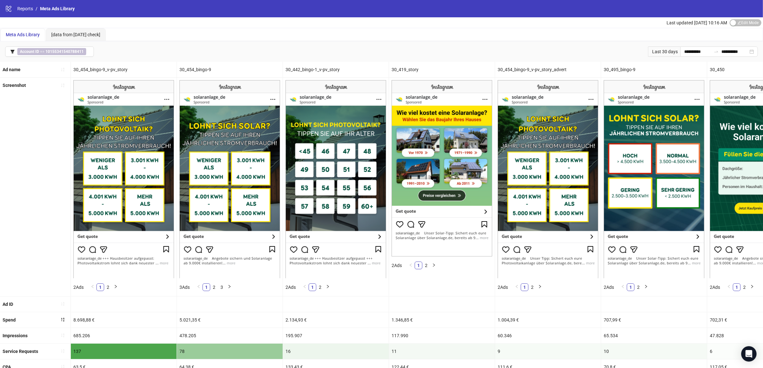
click at [649, 47] on div "Last 30 days" at bounding box center [664, 51] width 32 height 10
drag, startPoint x: 661, startPoint y: 48, endPoint x: 656, endPoint y: 46, distance: 5.5
click at [656, 46] on div "Last 30 days" at bounding box center [664, 51] width 32 height 10
click at [684, 49] on input "**********" at bounding box center [697, 51] width 27 height 7
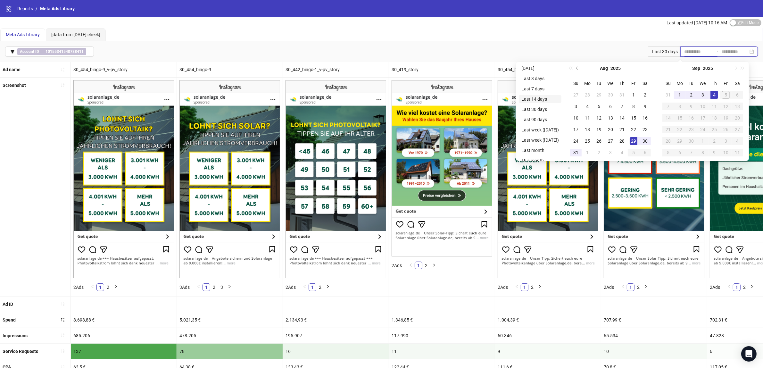
type input "**********"
click at [534, 95] on li "Last 14 days" at bounding box center [540, 99] width 43 height 8
